Goal: Register for event/course

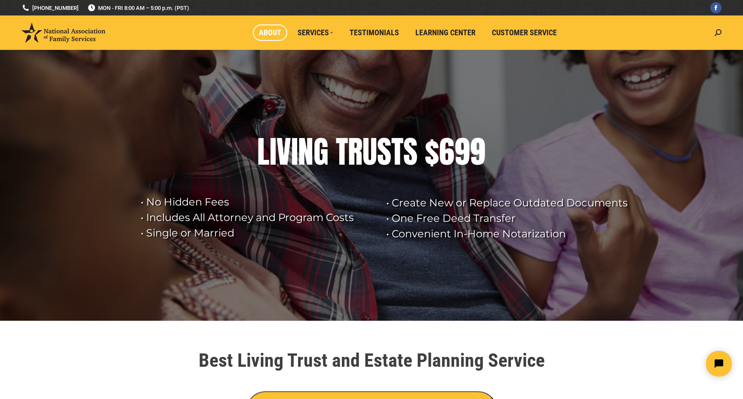
click at [265, 32] on span "About" at bounding box center [270, 32] width 22 height 9
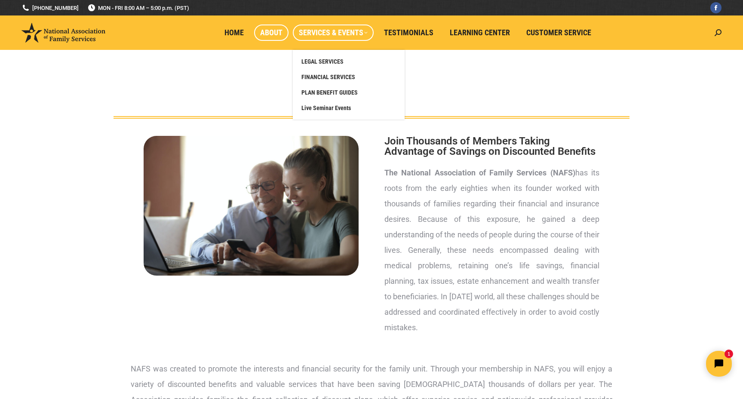
click at [325, 32] on span "Services & Events" at bounding box center [333, 32] width 69 height 9
click at [310, 104] on span "Live Seminar Events" at bounding box center [325, 108] width 49 height 8
click at [315, 109] on span "Live Seminar Events" at bounding box center [325, 108] width 49 height 8
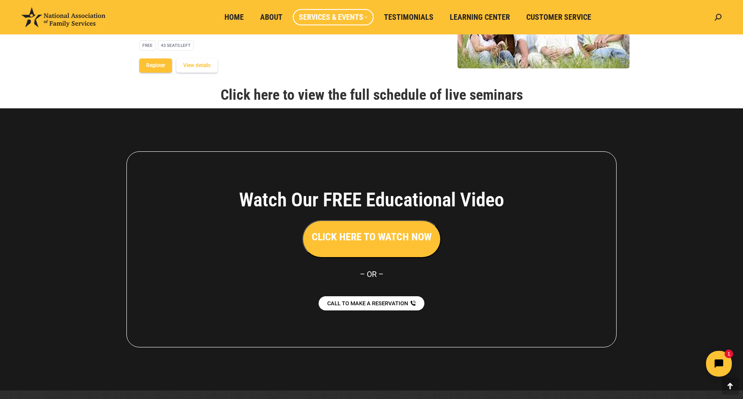
scroll to position [1141, 0]
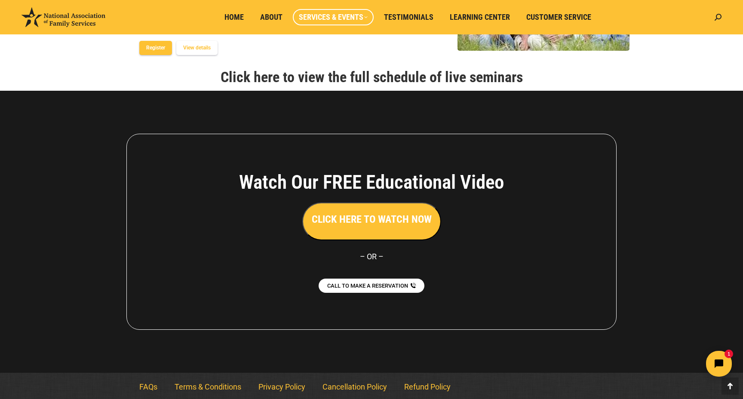
click at [320, 76] on link "Click here to view the full schedule of live seminars" at bounding box center [371, 76] width 302 height 17
